Goal: Information Seeking & Learning: Learn about a topic

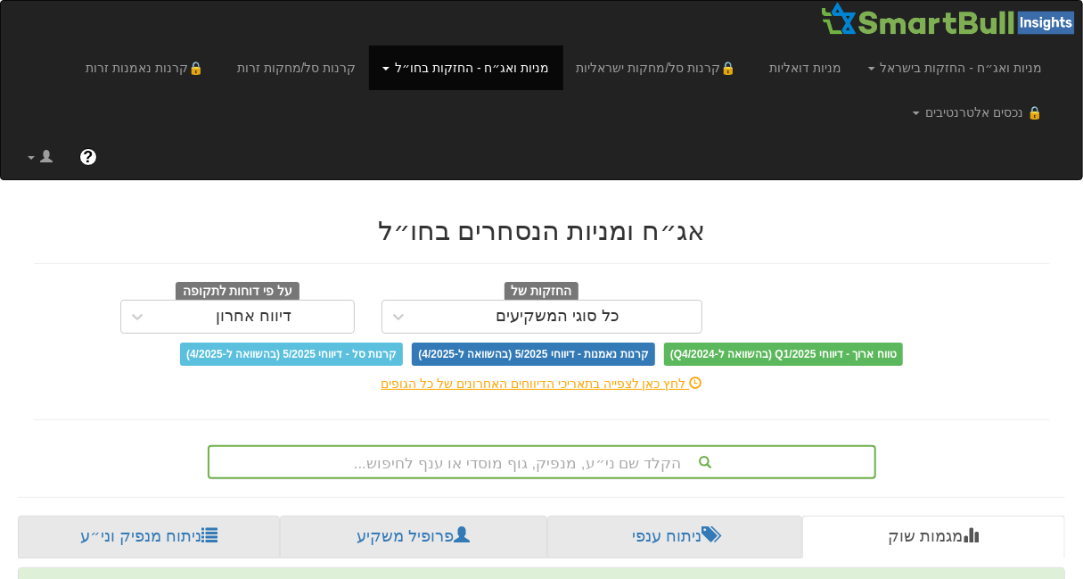
click at [592, 451] on div "הקלד שם ני״ע, מנפיק, גוף מוסדי או ענף לחיפוש..." at bounding box center [541, 462] width 665 height 30
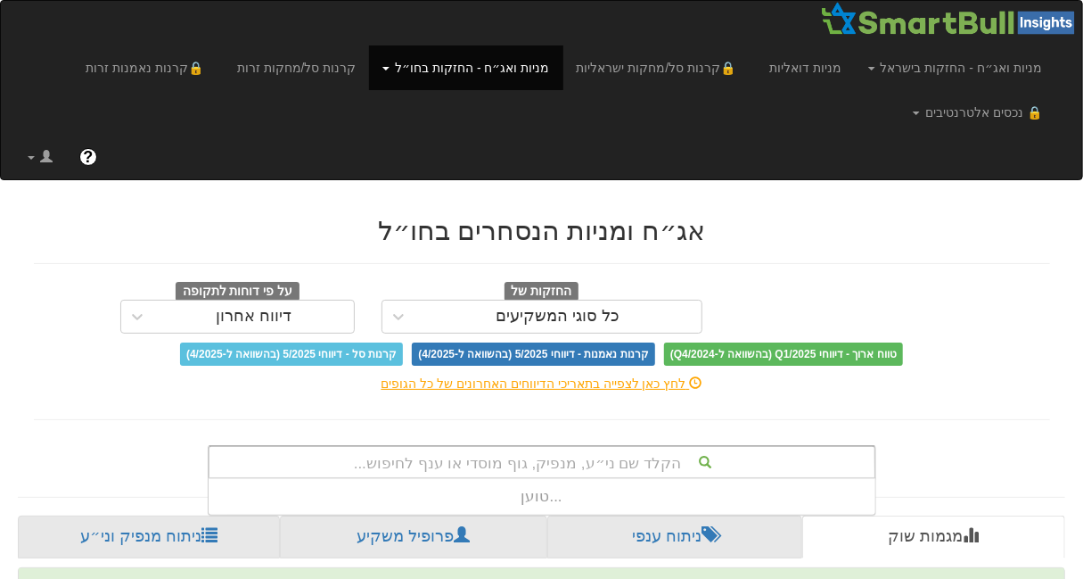
click at [582, 451] on div "הקלד שם ני״ע, מנפיק, גוף מוסדי או ענף לחיפוש..." at bounding box center [541, 462] width 665 height 30
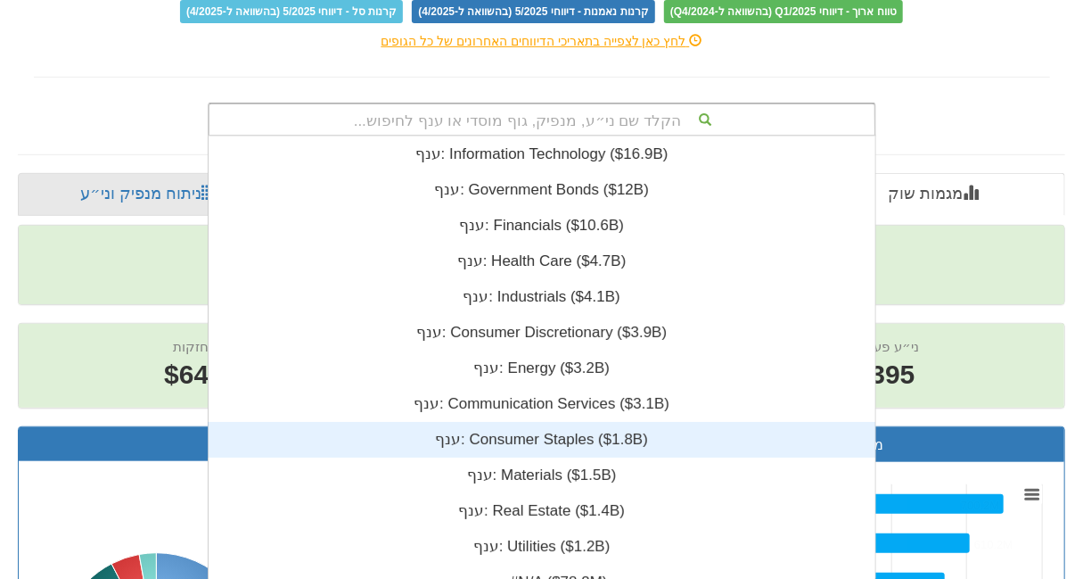
scroll to position [443, 0]
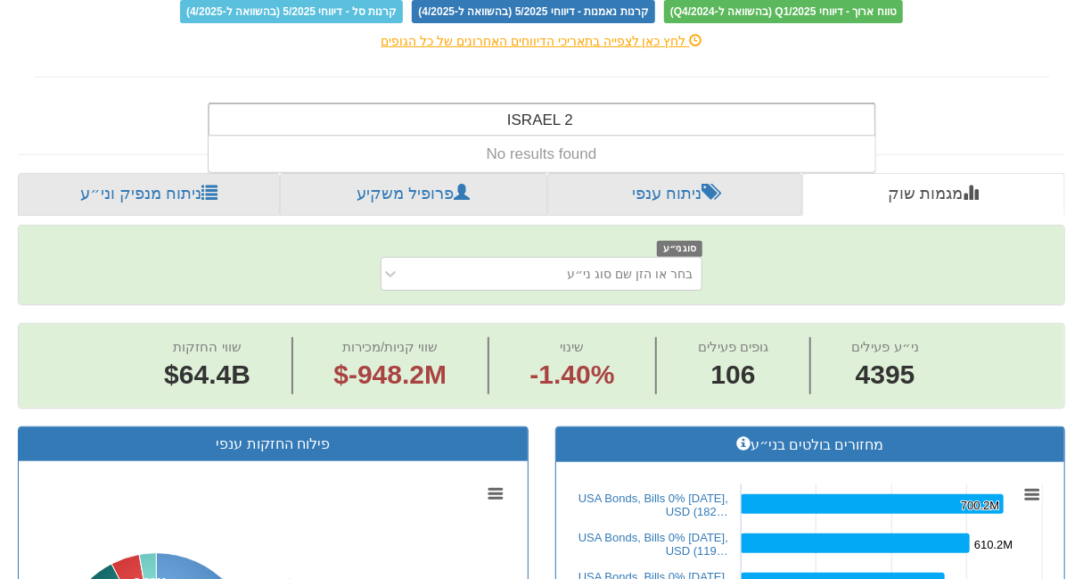
type input "ISRAEL"
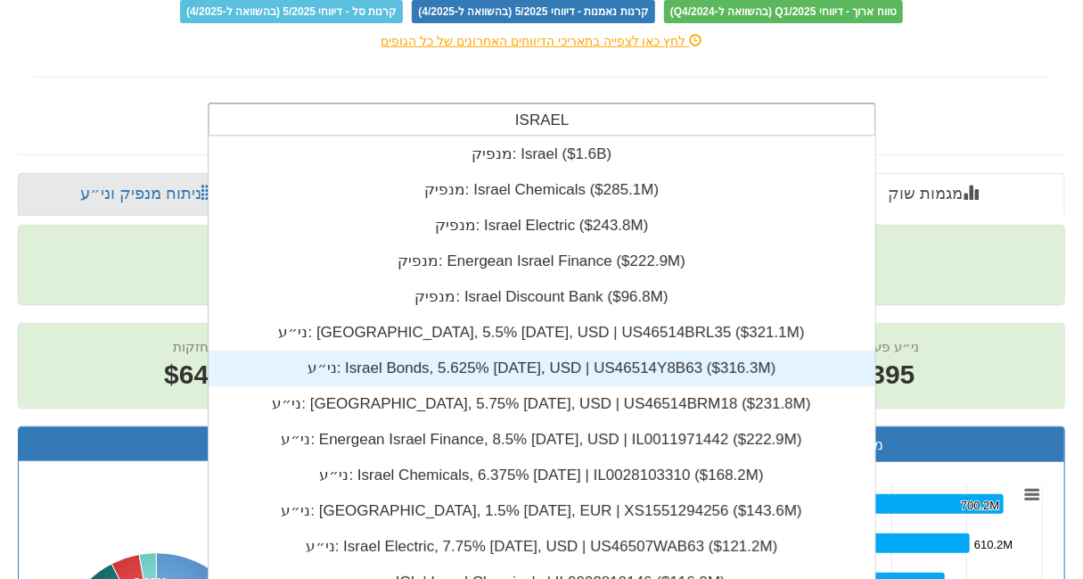
click at [635, 368] on div "ני״ע: ‎Israel Bonds, 5.625% [DATE], USD | US46514Y8B63 ‎($316.3M)‏" at bounding box center [542, 368] width 668 height 36
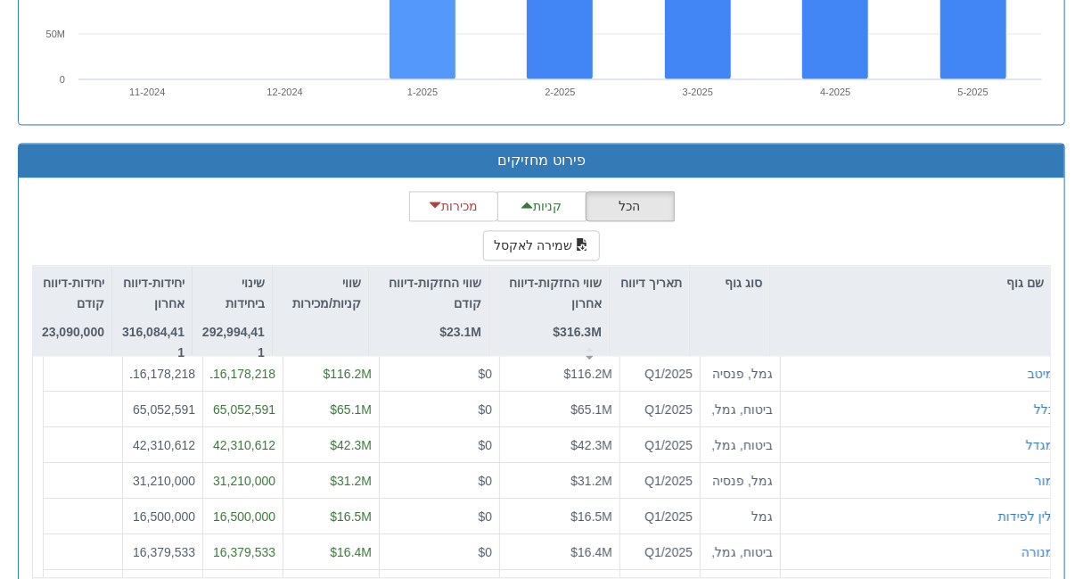
scroll to position [1655, 0]
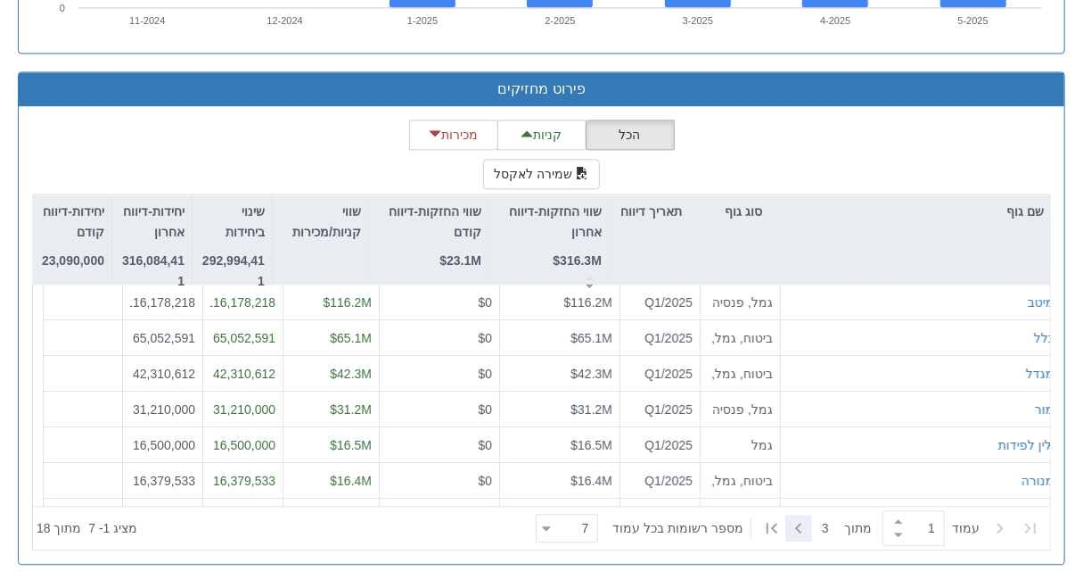
click at [791, 521] on icon at bounding box center [798, 527] width 21 height 21
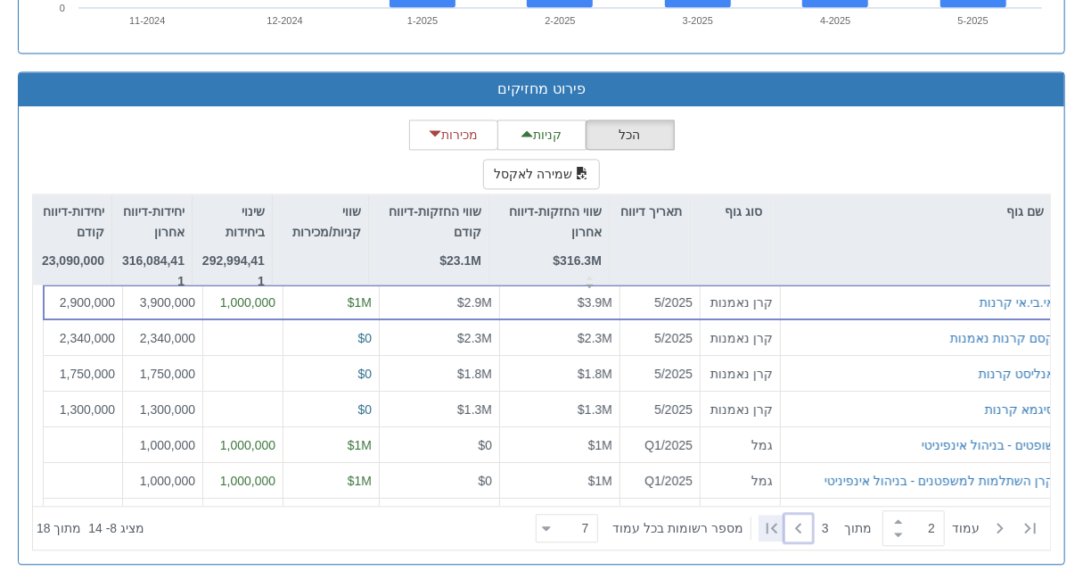
click at [777, 520] on icon at bounding box center [771, 527] width 21 height 21
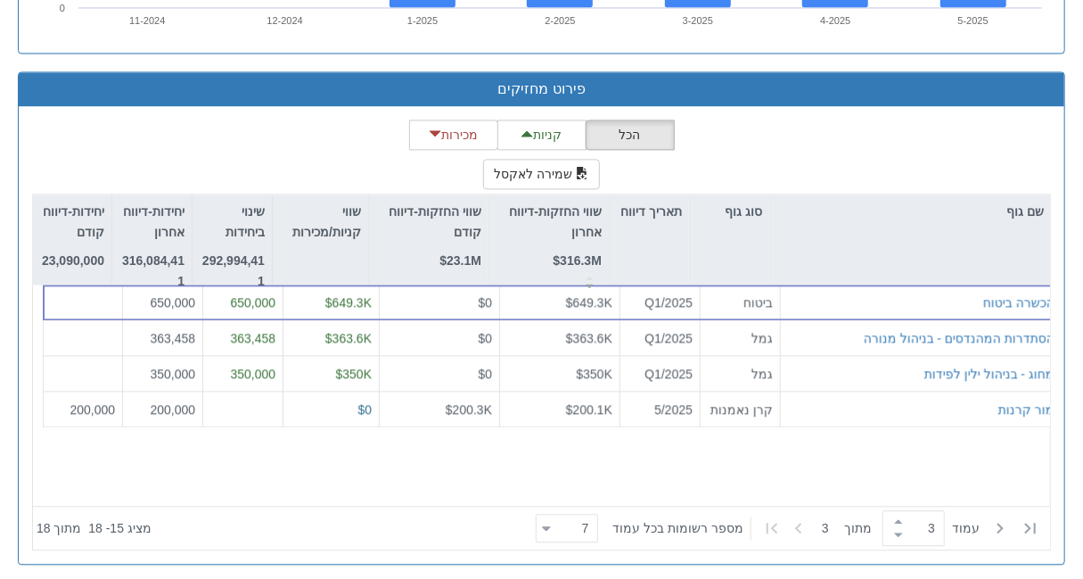
click at [795, 519] on icon at bounding box center [798, 527] width 21 height 21
click at [998, 519] on icon at bounding box center [1000, 527] width 21 height 21
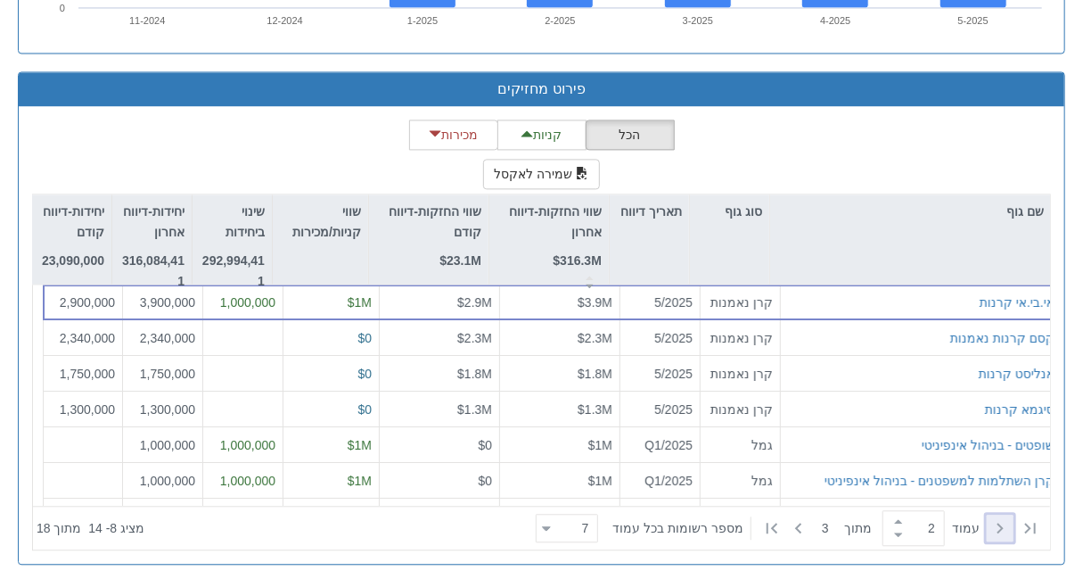
click at [998, 519] on icon at bounding box center [1000, 527] width 21 height 21
type input "1"
